Goal: Information Seeking & Learning: Learn about a topic

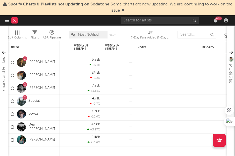
click at [37, 88] on link "[PERSON_NAME]" at bounding box center [41, 88] width 27 height 4
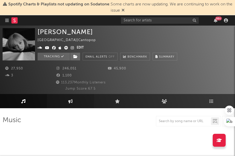
select select "6m"
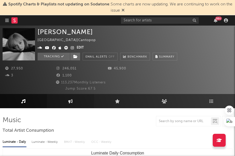
click at [69, 103] on icon at bounding box center [70, 101] width 4 height 4
select select "1w"
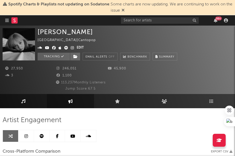
click at [30, 136] on link at bounding box center [26, 136] width 16 height 12
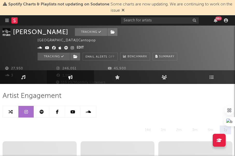
select select "6m"
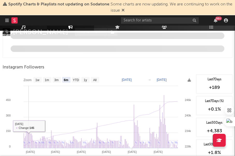
scroll to position [706, 0]
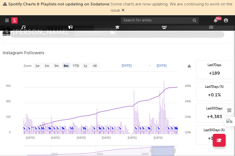
select select "1m"
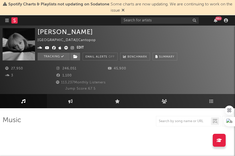
click at [9, 22] on div at bounding box center [14, 20] width 18 height 10
select select "6m"
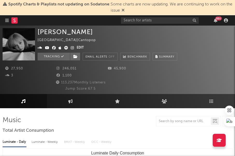
click at [9, 21] on icon "button" at bounding box center [7, 20] width 4 height 4
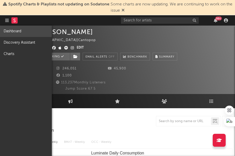
click at [17, 32] on link "Dashboard" at bounding box center [26, 31] width 52 height 11
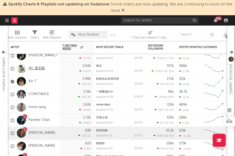
click at [35, 70] on link "MC 張天賦" at bounding box center [36, 69] width 16 height 4
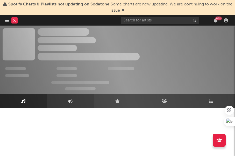
click at [75, 104] on link "Engagement" at bounding box center [70, 101] width 47 height 14
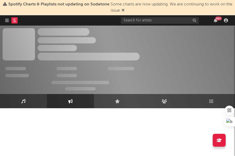
select select "1w"
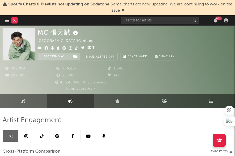
click at [28, 135] on link at bounding box center [26, 136] width 16 height 12
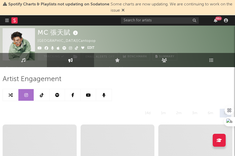
select select "6m"
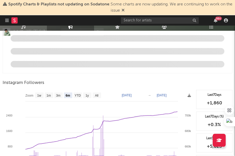
scroll to position [692, 0]
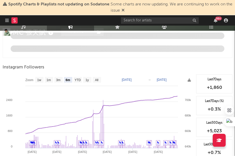
click at [6, 18] on button "button" at bounding box center [7, 20] width 4 height 10
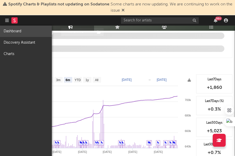
click at [15, 31] on link "Dashboard" at bounding box center [26, 31] width 52 height 11
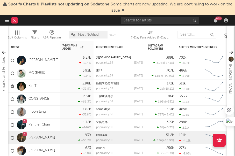
click at [34, 111] on link "moon tang" at bounding box center [36, 112] width 17 height 4
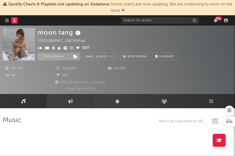
click at [73, 102] on link "Engagement" at bounding box center [70, 101] width 47 height 14
select select "1w"
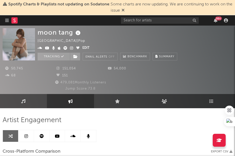
click at [28, 137] on icon at bounding box center [26, 136] width 4 height 4
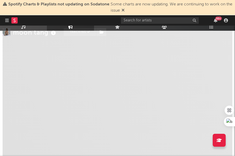
select select "6m"
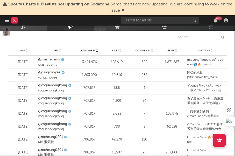
scroll to position [875, 0]
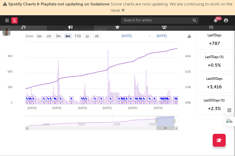
click at [5, 20] on nav "Dashboard Discovery Assistant Charts 99 +" at bounding box center [117, 20] width 235 height 10
click at [6, 20] on icon "button" at bounding box center [7, 20] width 4 height 4
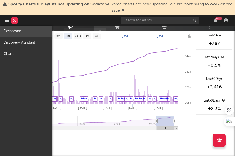
click at [25, 29] on link "Dashboard" at bounding box center [26, 31] width 52 height 11
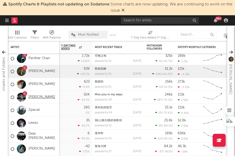
click at [37, 98] on link "[PERSON_NAME]" at bounding box center [41, 97] width 27 height 4
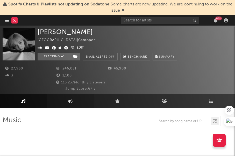
click at [63, 104] on link "Engagement" at bounding box center [70, 101] width 47 height 14
select select "1w"
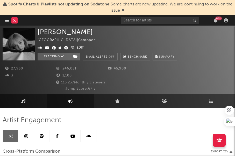
click at [26, 134] on icon at bounding box center [26, 136] width 4 height 4
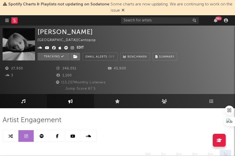
select select "6m"
